Goal: Find specific page/section: Find specific page/section

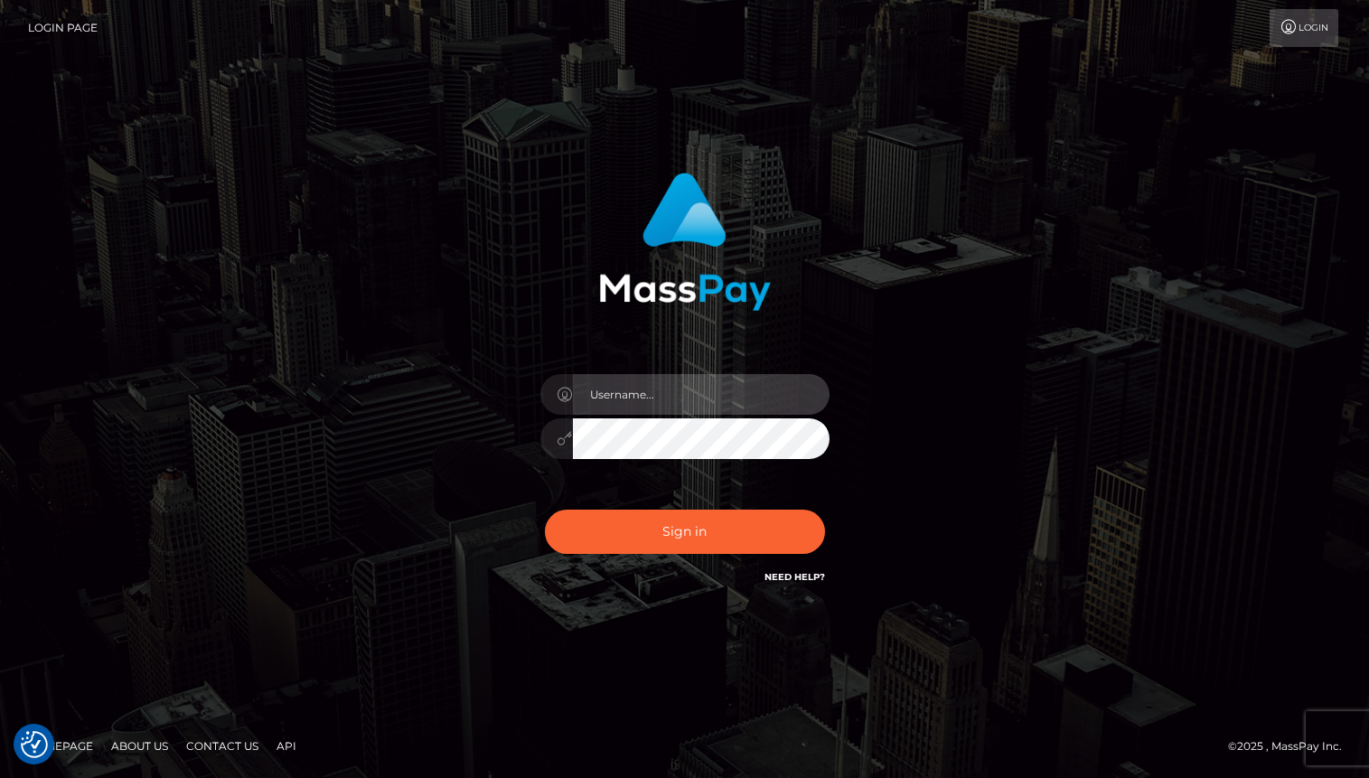
click at [647, 388] on input "text" at bounding box center [701, 394] width 257 height 41
type input "oli.fanvue"
click at [707, 399] on input "text" at bounding box center [701, 394] width 257 height 41
type input "oli.fanvue"
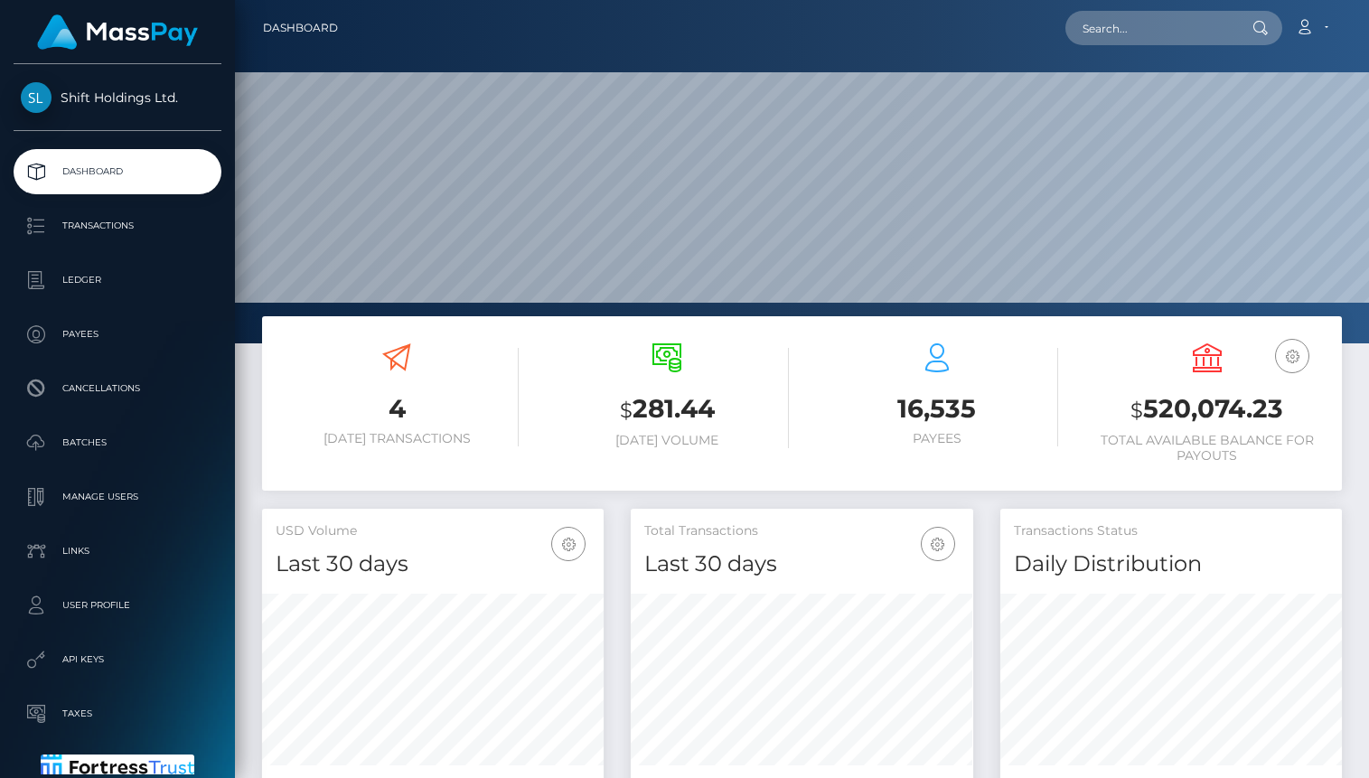
scroll to position [320, 341]
click at [1181, 35] on input "text" at bounding box center [1150, 28] width 170 height 34
paste input "melaniemgonzales209@gmail.com"
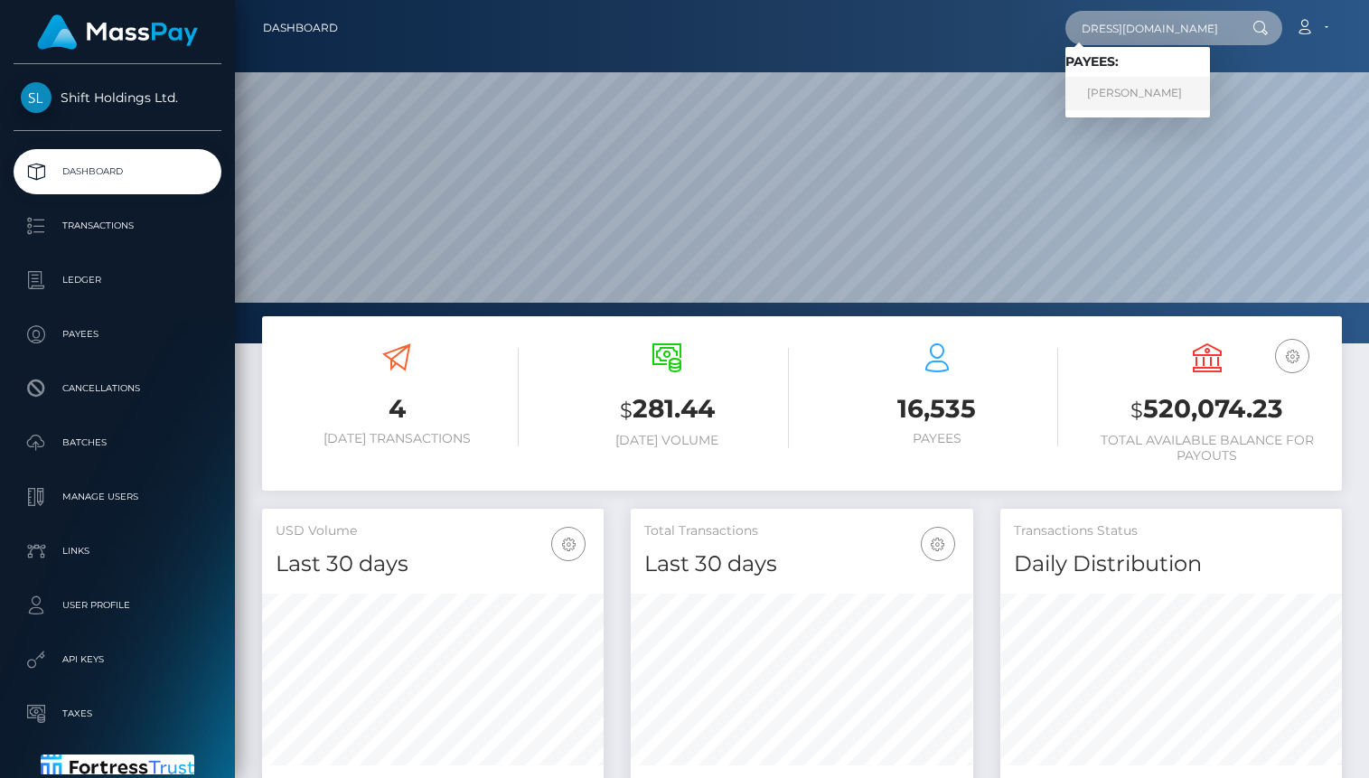
type input "melaniemgonzales209@gmail.com"
click at [1170, 83] on link "MELANIE MARIE GONZALES" at bounding box center [1137, 93] width 145 height 33
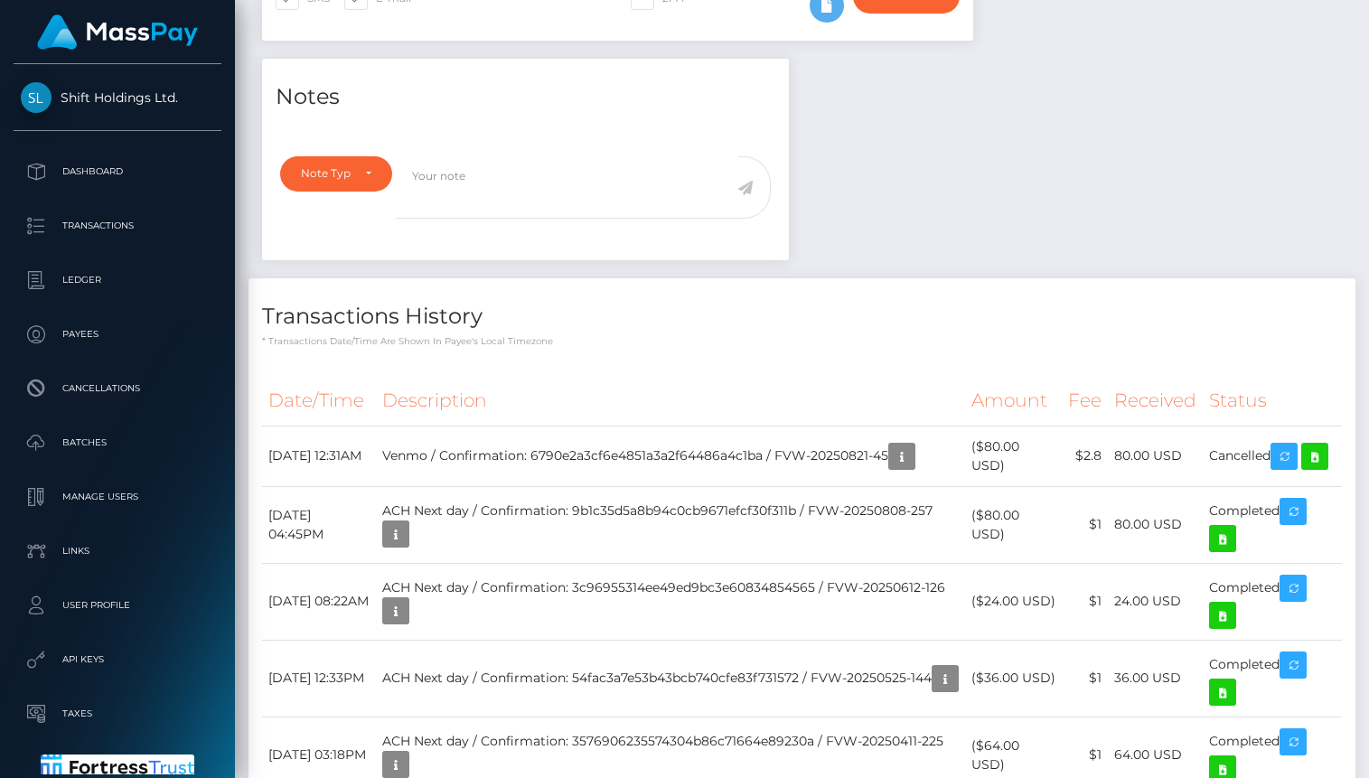
scroll to position [809, 0]
